Goal: Task Accomplishment & Management: Manage account settings

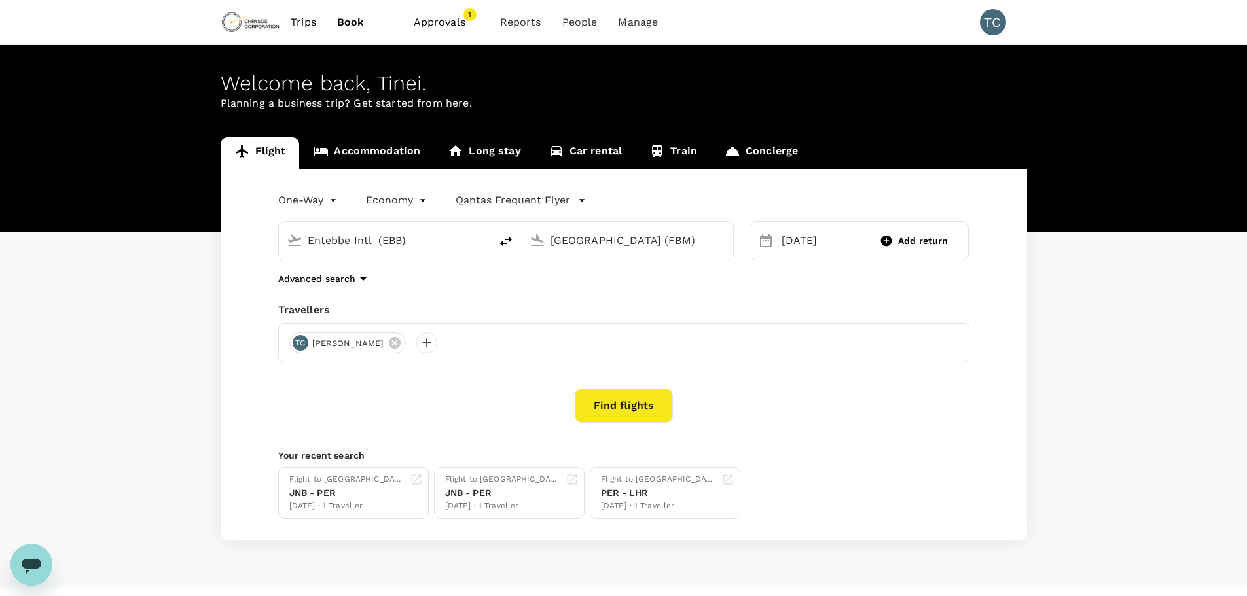
click at [447, 22] on span "Approvals" at bounding box center [446, 22] width 65 height 16
click at [446, 21] on span "Approvals" at bounding box center [446, 22] width 65 height 16
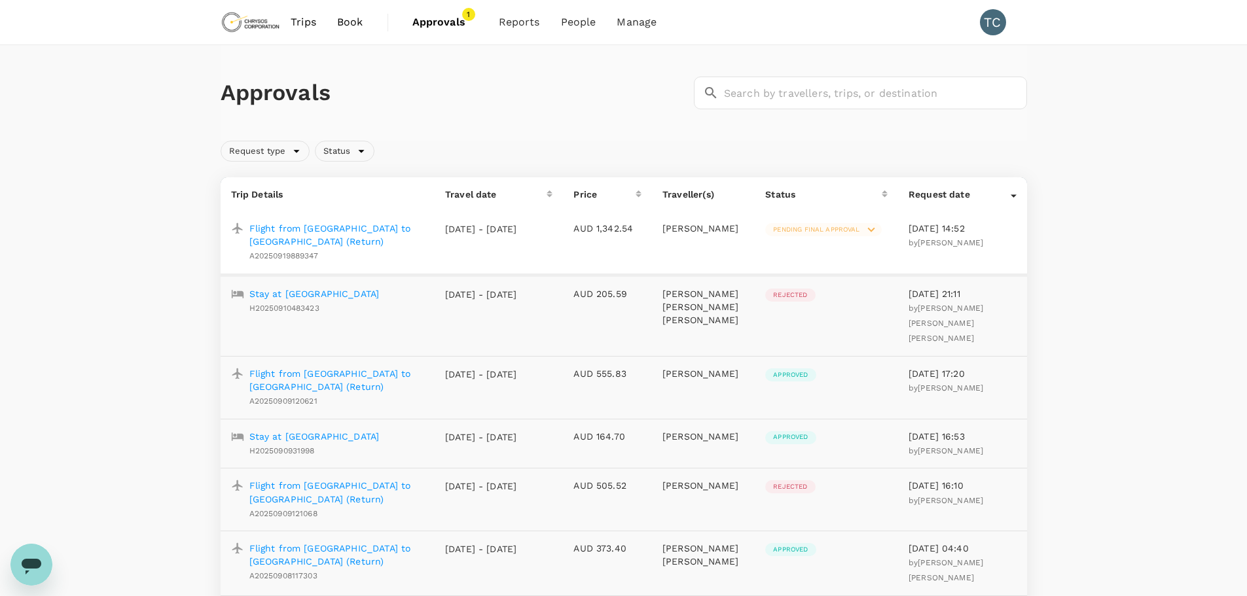
click at [329, 226] on p "Flight from [GEOGRAPHIC_DATA] to [GEOGRAPHIC_DATA] (Return)" at bounding box center [336, 235] width 175 height 26
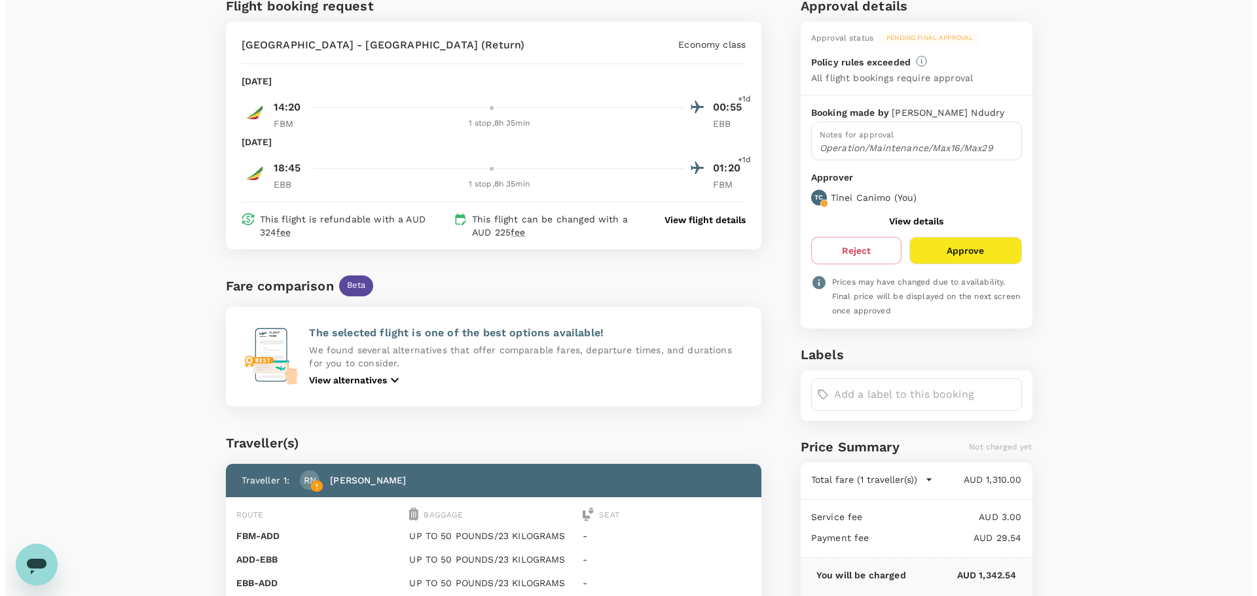
scroll to position [65, 0]
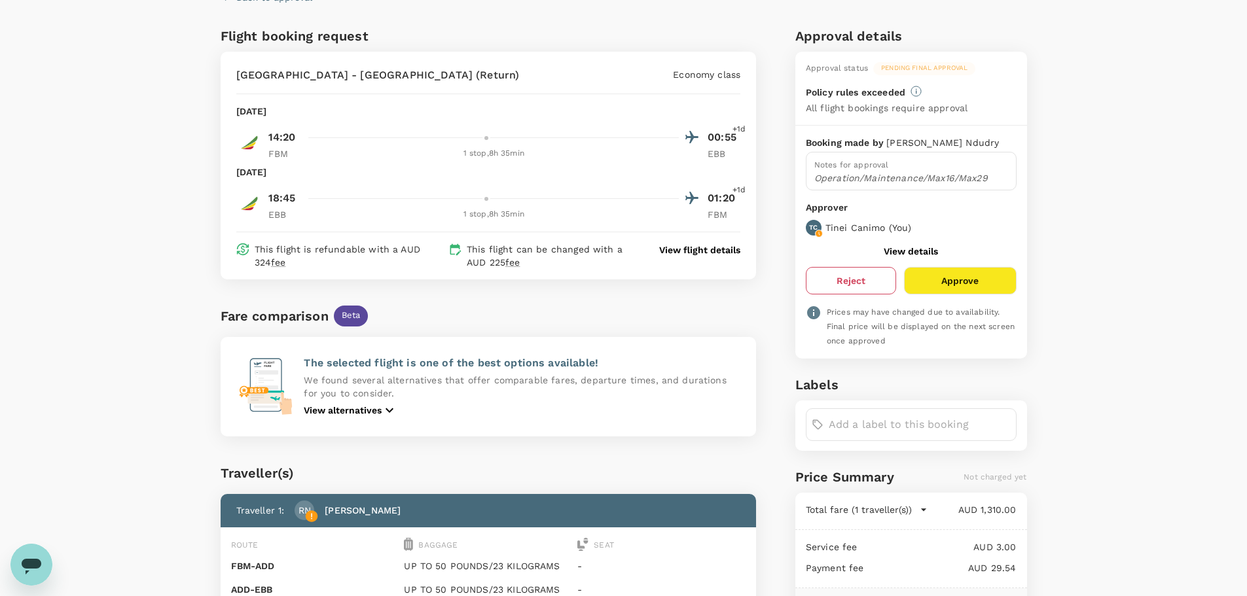
click at [848, 279] on button "Reject" at bounding box center [851, 280] width 90 height 27
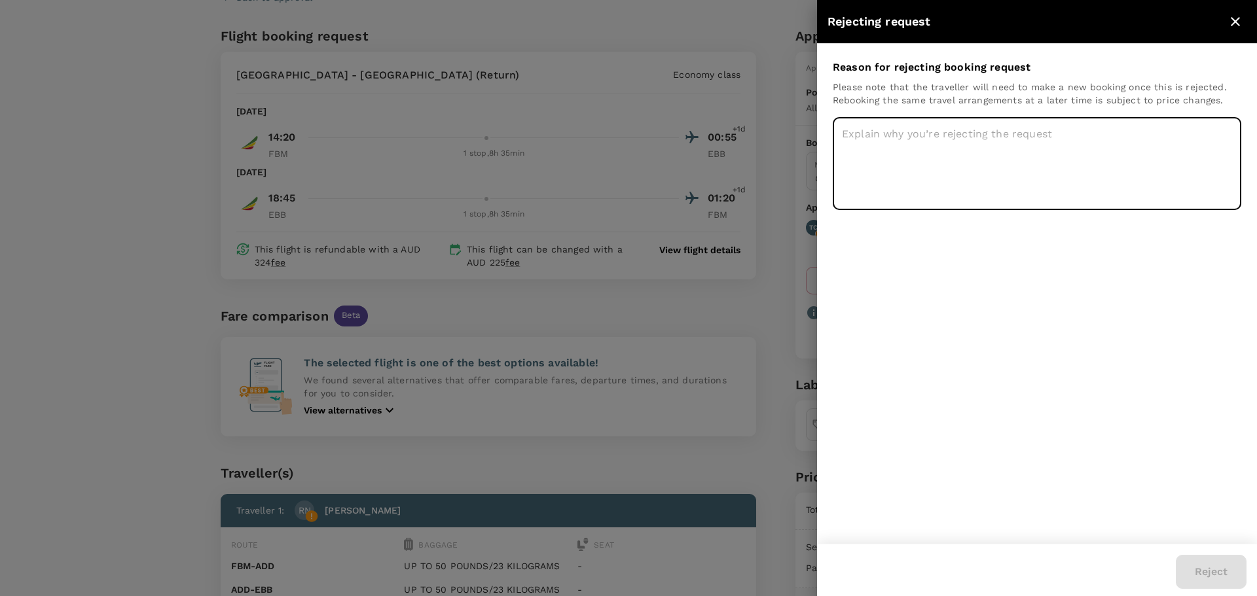
click at [883, 134] on textarea at bounding box center [1037, 163] width 408 height 93
type textarea "No Label"
click at [1210, 569] on button "Reject" at bounding box center [1210, 572] width 71 height 34
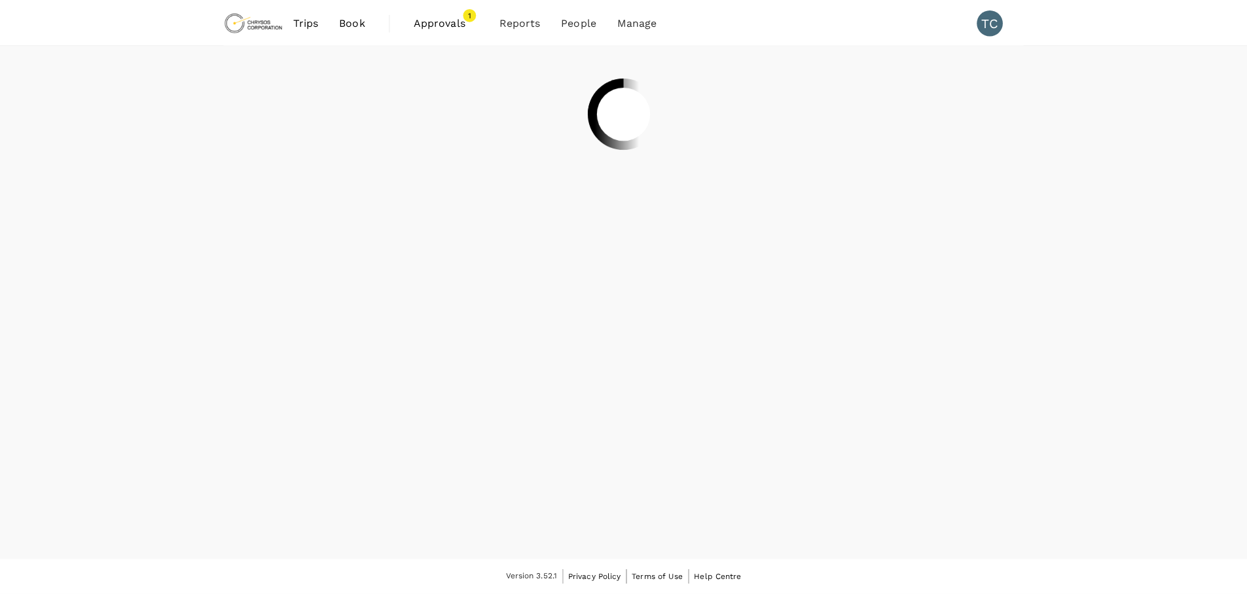
scroll to position [1, 0]
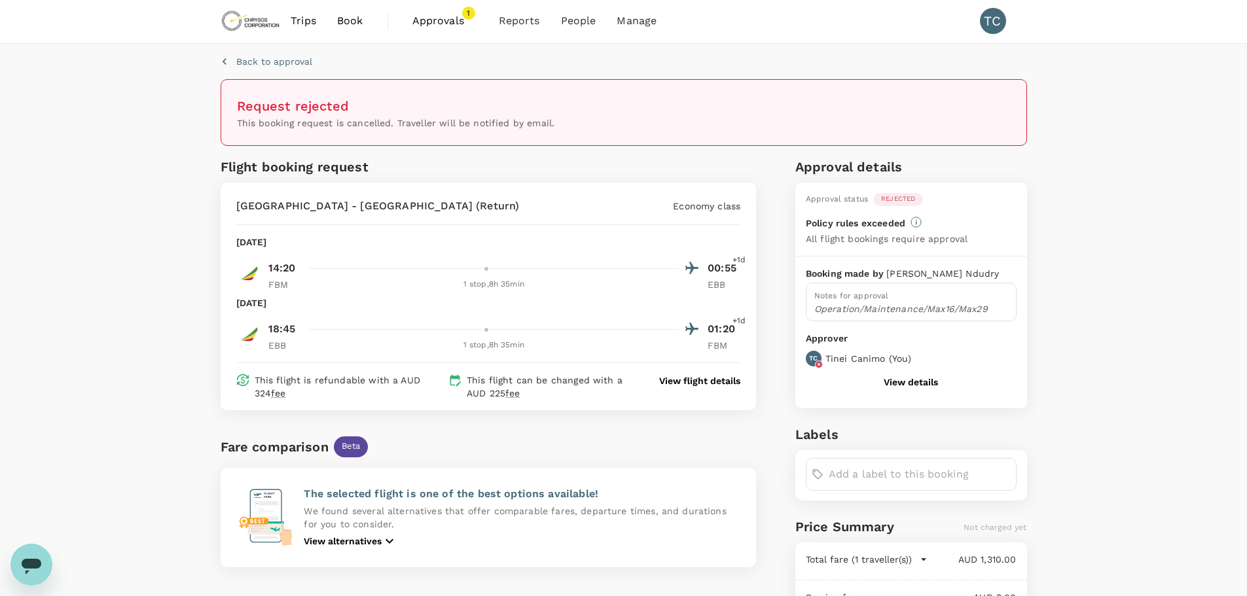
click at [433, 16] on span "Approvals" at bounding box center [444, 21] width 65 height 16
